Goal: Communication & Community: Participate in discussion

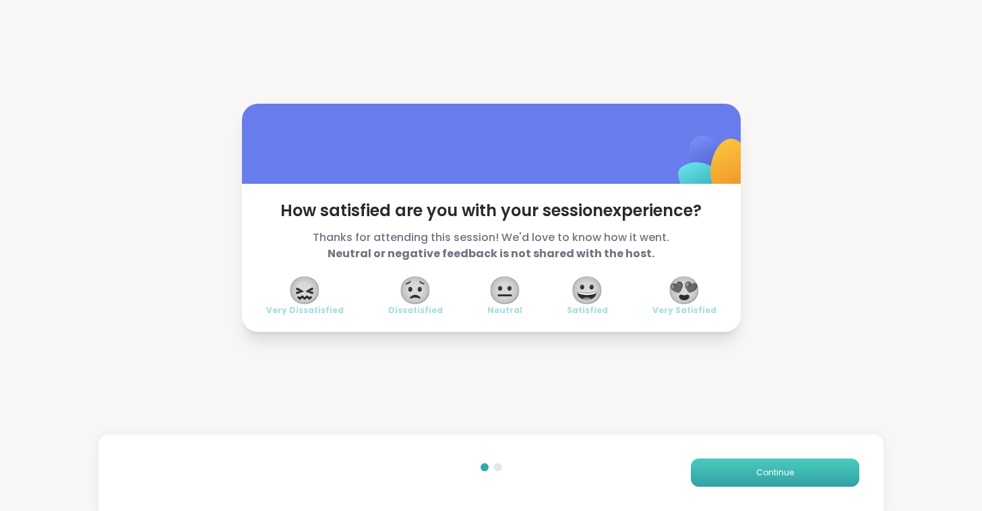
click at [728, 468] on button "Continue" at bounding box center [775, 473] width 168 height 28
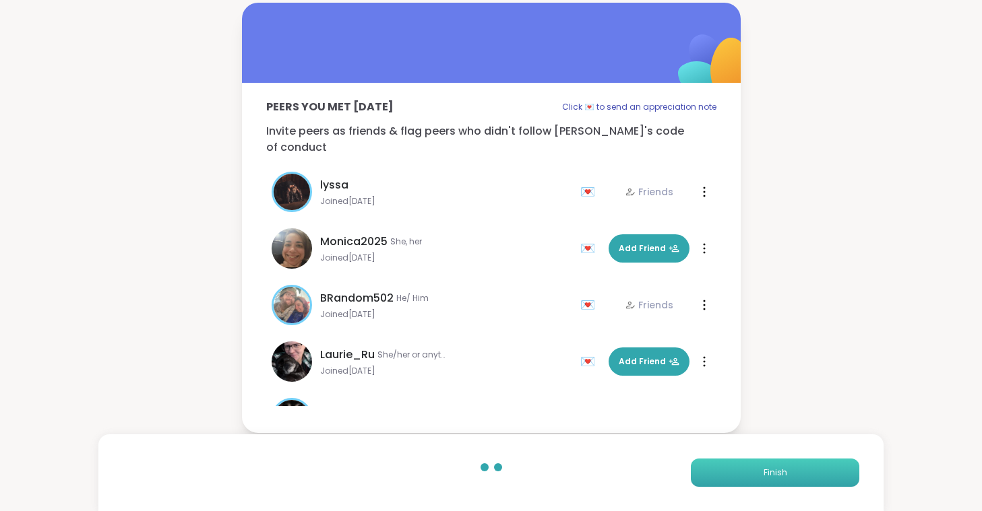
click at [728, 468] on button "Finish" at bounding box center [775, 473] width 168 height 28
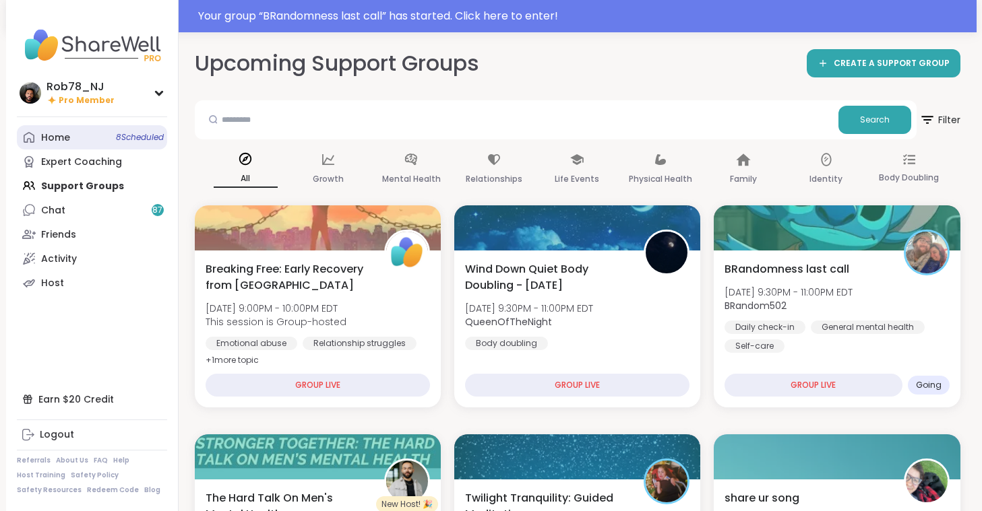
click at [76, 135] on link "Home 8 Scheduled" at bounding box center [92, 137] width 150 height 24
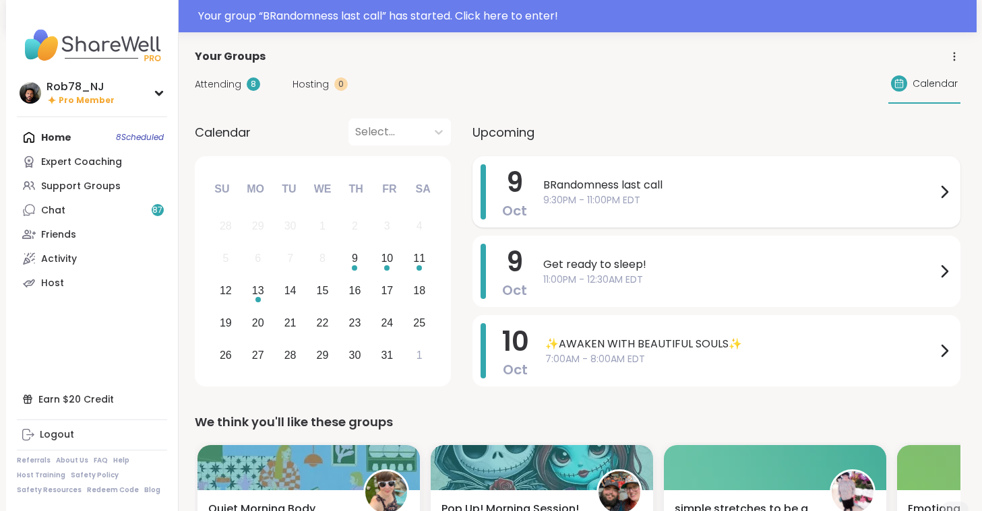
click at [568, 191] on span "BRandomness last call" at bounding box center [739, 185] width 393 height 16
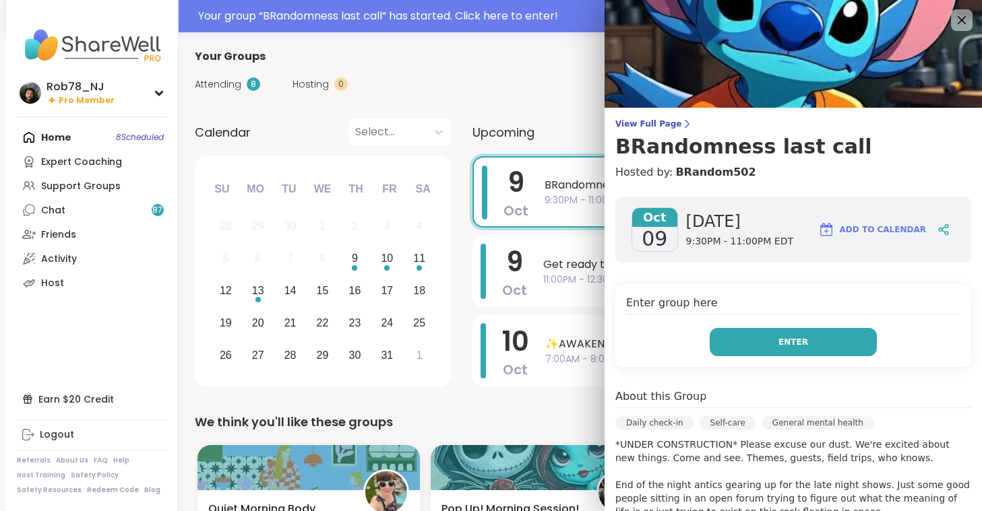
click at [753, 344] on button "Enter" at bounding box center [792, 342] width 167 height 28
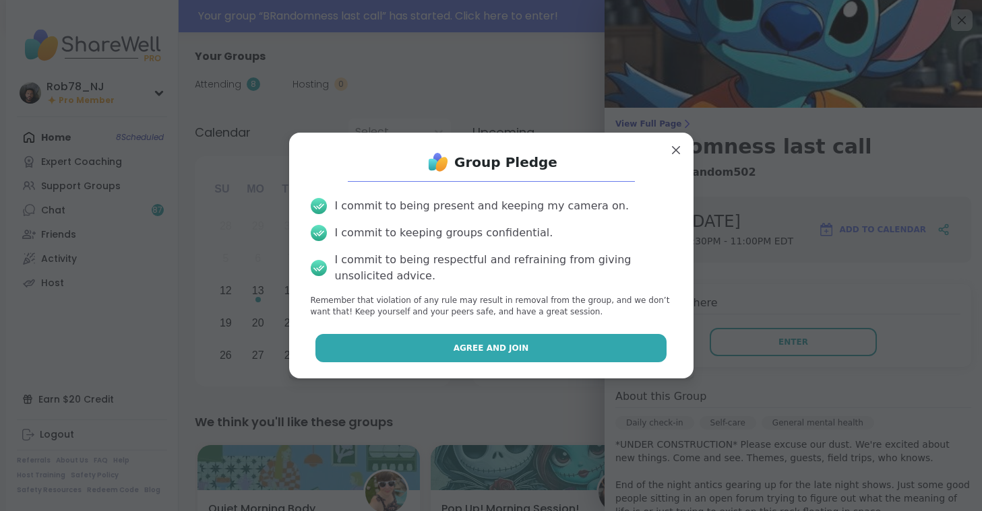
click at [488, 346] on span "Agree and Join" at bounding box center [490, 348] width 75 height 12
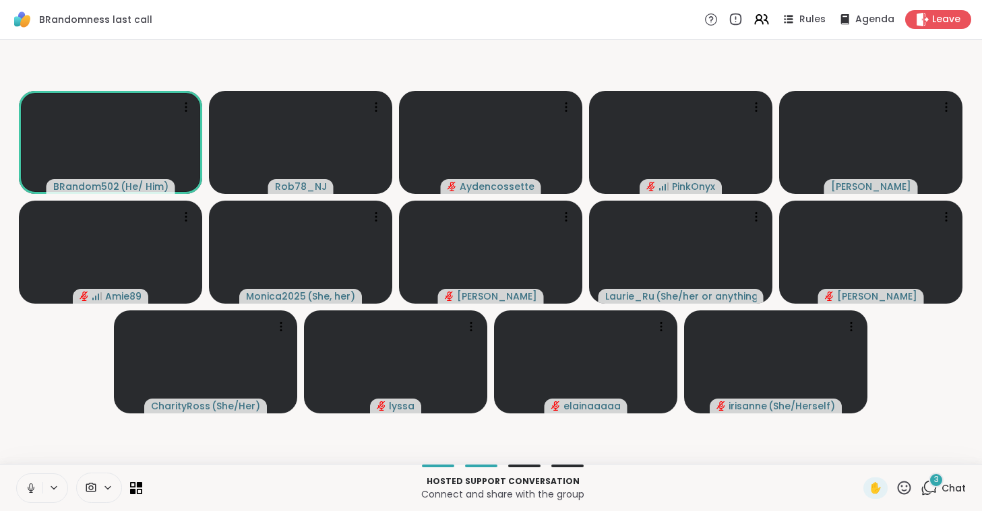
click at [39, 481] on button at bounding box center [30, 488] width 26 height 28
click at [91, 490] on icon at bounding box center [91, 487] width 10 height 9
click at [106, 484] on icon at bounding box center [107, 487] width 11 height 11
click at [103, 483] on icon at bounding box center [107, 487] width 11 height 11
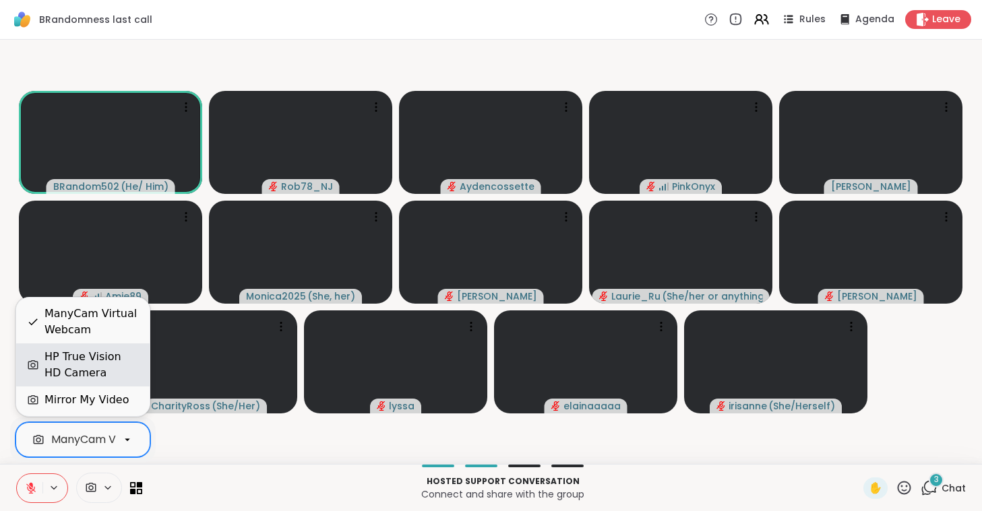
click at [96, 344] on div "HP True Vision HD Camera" at bounding box center [82, 365] width 133 height 43
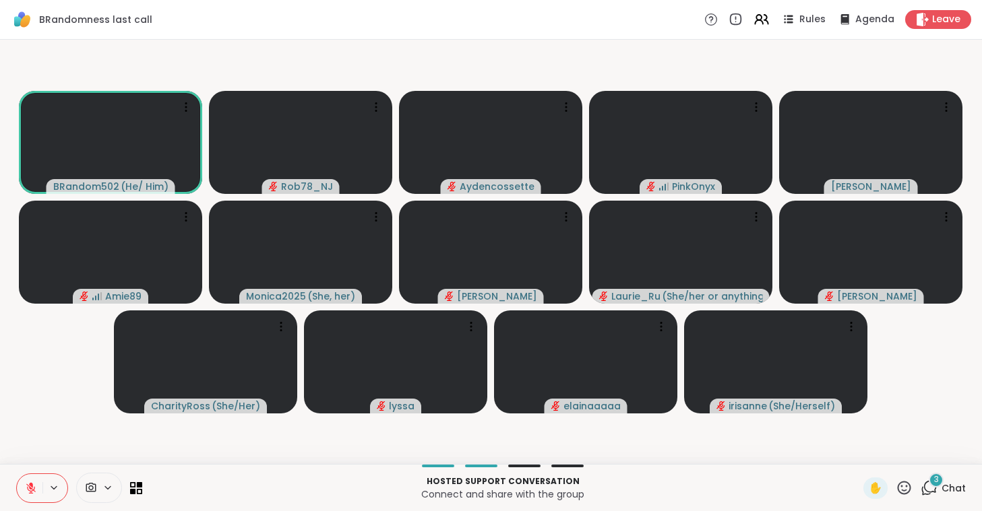
click at [96, 344] on video-player-container "BRandom502 ( He/ Him ) Rob78_NJ Aydencossette PinkOnyx [PERSON_NAME] Amie89 Mon…" at bounding box center [490, 252] width 965 height 414
